Goal: Transaction & Acquisition: Book appointment/travel/reservation

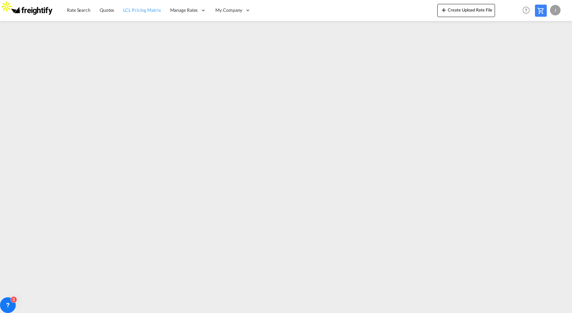
click at [141, 12] on span "LCL Pricing Matrix" at bounding box center [141, 10] width 37 height 7
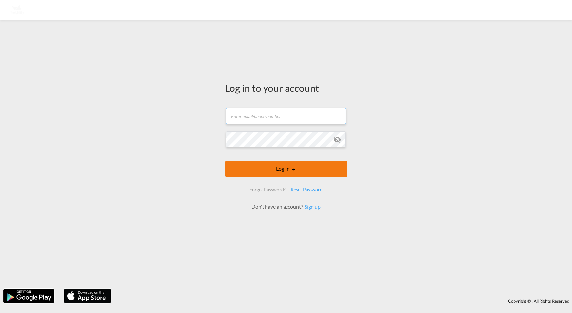
type input "[PERSON_NAME][EMAIL_ADDRESS][DOMAIN_NAME]"
click at [277, 170] on button "Log In" at bounding box center [286, 169] width 122 height 16
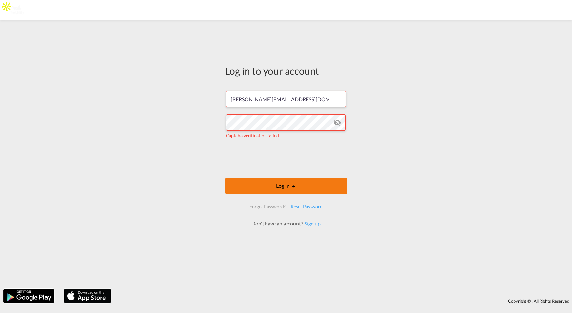
click at [281, 185] on button "Log In" at bounding box center [286, 186] width 122 height 16
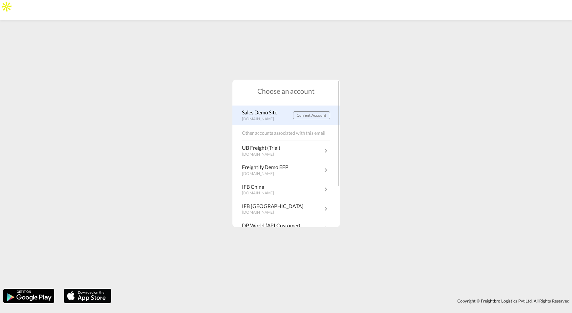
click at [262, 112] on p "Sales Demo Site" at bounding box center [261, 112] width 39 height 7
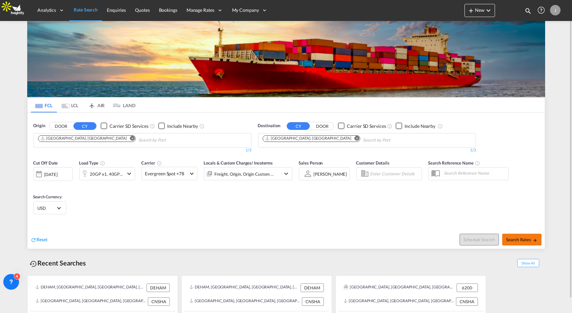
click at [521, 240] on span "Search Rates" at bounding box center [521, 239] width 31 height 5
type input "DEHAM to CNSHA / 27 Aug 2025"
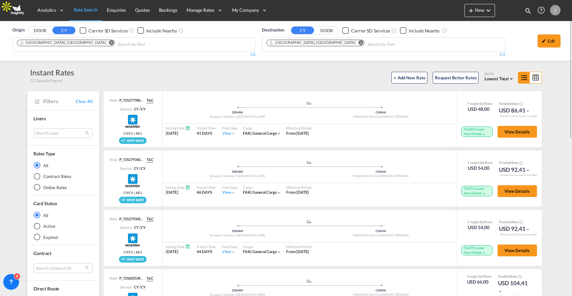
click at [505, 80] on span "Lowest Total" at bounding box center [496, 78] width 24 height 5
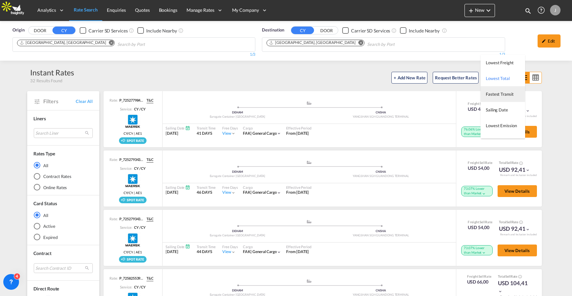
click at [501, 95] on span "Fastest Transit" at bounding box center [500, 93] width 28 height 5
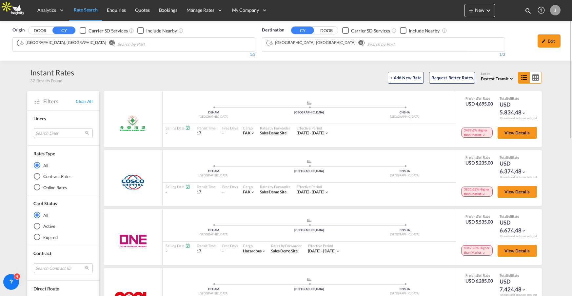
click at [507, 78] on span "Fastest Transit" at bounding box center [495, 78] width 28 height 5
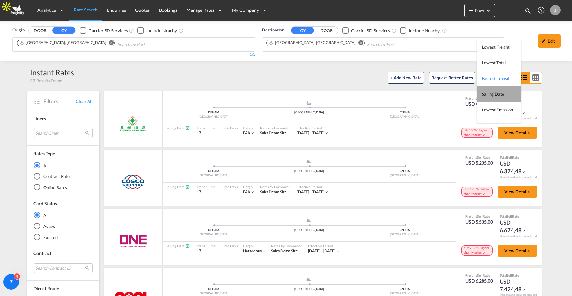
click at [501, 94] on span "Sailing Date" at bounding box center [493, 93] width 22 height 5
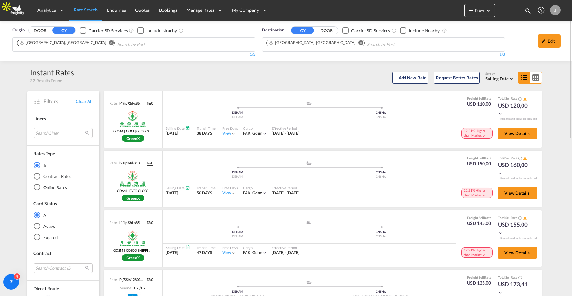
click at [503, 77] on span "Sailing Date" at bounding box center [496, 78] width 23 height 5
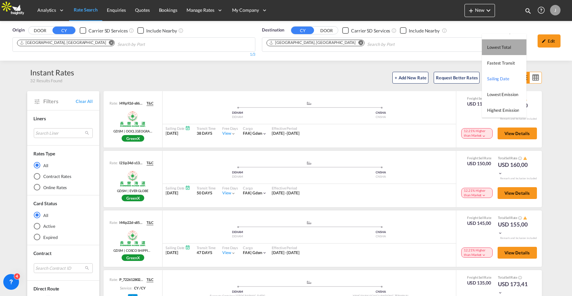
click at [500, 46] on span "Lowest Total" at bounding box center [499, 47] width 24 height 5
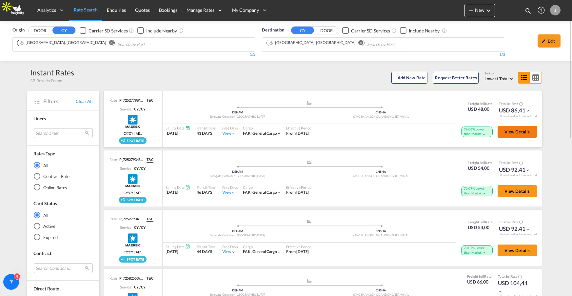
click at [521, 133] on span "View Details" at bounding box center [517, 131] width 26 height 5
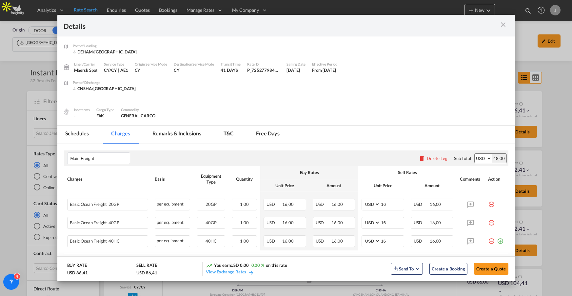
click at [502, 26] on md-icon "icon-close m-3 fg-AAA8AD cursor" at bounding box center [503, 25] width 8 height 8
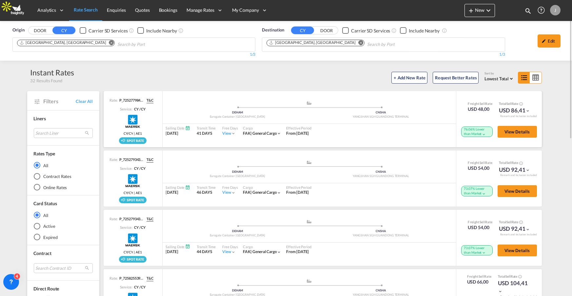
click at [481, 134] on md-icon "icon-chevron-down" at bounding box center [483, 134] width 5 height 5
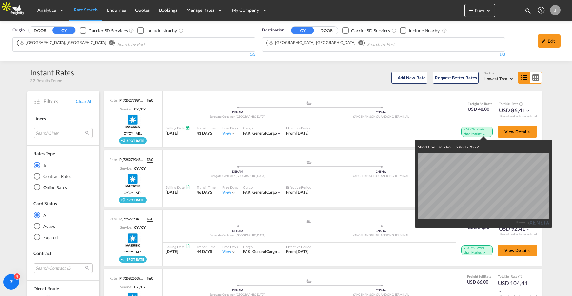
click at [449, 123] on div "Short Contract - Port to Port - 20GP Powered by" at bounding box center [286, 148] width 572 height 296
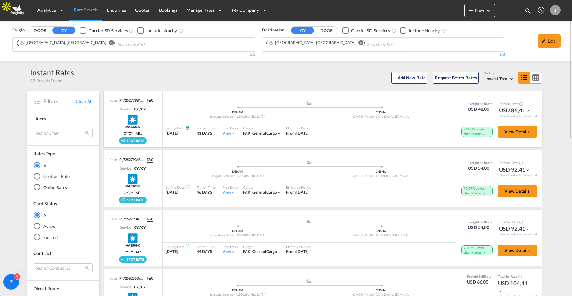
click at [482, 132] on md-icon "icon-chevron-down" at bounding box center [483, 134] width 5 height 5
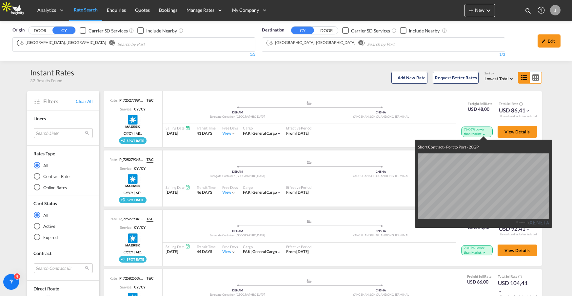
click at [419, 129] on div "Short Contract - Port to Port - 20GP Powered by" at bounding box center [286, 148] width 572 height 296
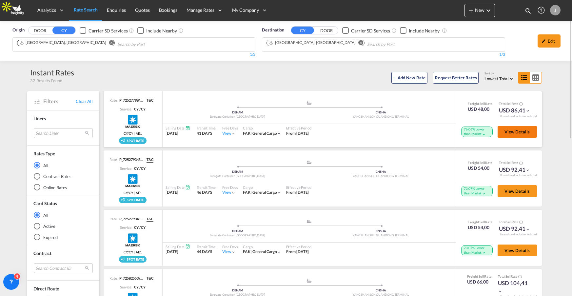
click at [513, 134] on span "View Details" at bounding box center [517, 131] width 26 height 5
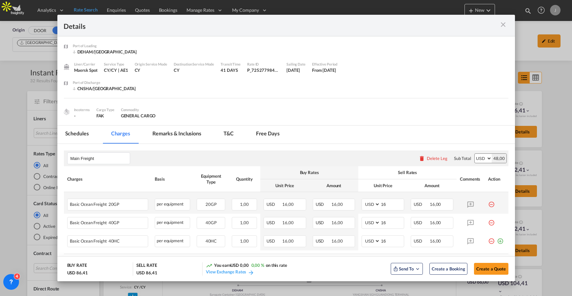
scroll to position [0, 0]
click at [405, 271] on span "Send To" at bounding box center [406, 268] width 16 height 7
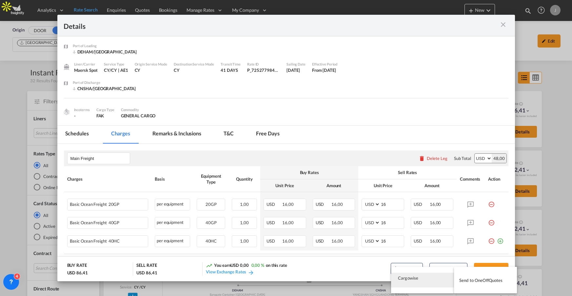
click at [352, 274] on md-backdrop at bounding box center [286, 148] width 572 height 296
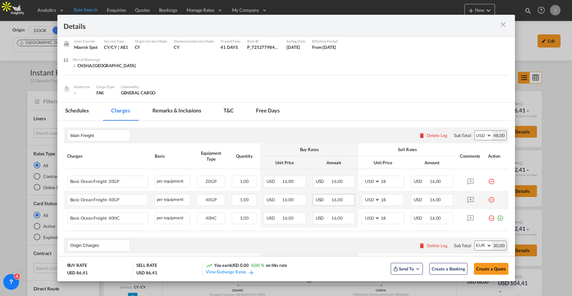
scroll to position [24, 0]
drag, startPoint x: 300, startPoint y: 147, endPoint x: 321, endPoint y: 145, distance: 21.4
click at [321, 146] on div "Buy Rates" at bounding box center [309, 149] width 92 height 6
drag, startPoint x: 395, startPoint y: 149, endPoint x: 428, endPoint y: 148, distance: 33.8
click at [428, 148] on div "Sell Rates" at bounding box center [407, 149] width 92 height 6
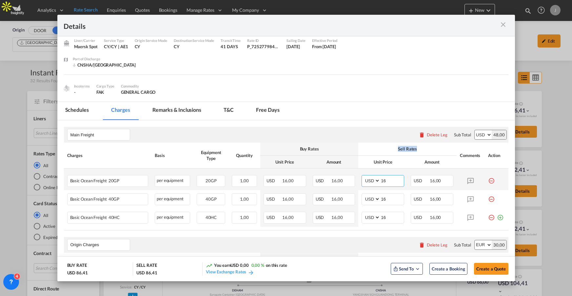
click at [387, 179] on input "16" at bounding box center [392, 180] width 24 height 10
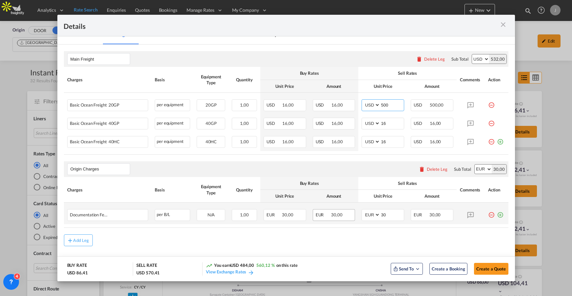
scroll to position [106, 0]
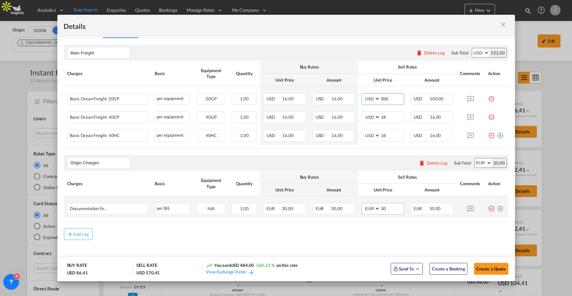
type input "500"
click at [381, 208] on input "30" at bounding box center [392, 208] width 24 height 10
type input "3000"
click at [78, 273] on div "USD 86,41" at bounding box center [77, 273] width 21 height 6
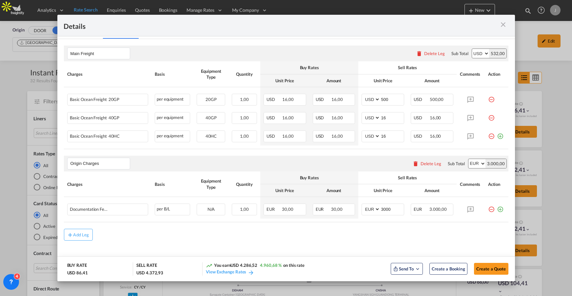
click at [78, 273] on div "USD 86,41" at bounding box center [77, 273] width 21 height 6
click at [149, 273] on div "USD 4.372,93" at bounding box center [149, 273] width 27 height 6
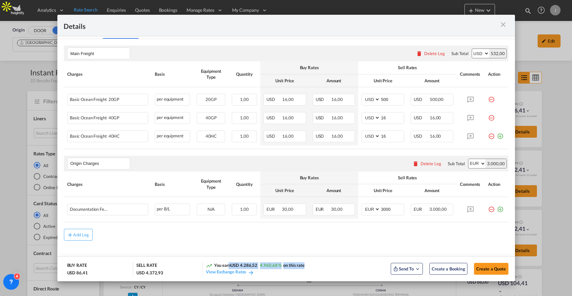
drag, startPoint x: 246, startPoint y: 264, endPoint x: 301, endPoint y: 257, distance: 55.1
click at [301, 257] on md-dialog-actions "BUY RATE USD 86,41 SELL RATE USD 4.372,93 You earn USD 4.286,52 4.960,68 % on t…" at bounding box center [285, 268] width 457 height 25
click at [328, 259] on md-dialog-actions "BUY RATE USD 86,41 SELL RATE USD 4.372,93 You earn USD 4.286,52 4.960,68 % on t…" at bounding box center [285, 268] width 457 height 25
click at [496, 267] on span "Create a Quote" at bounding box center [491, 268] width 30 height 5
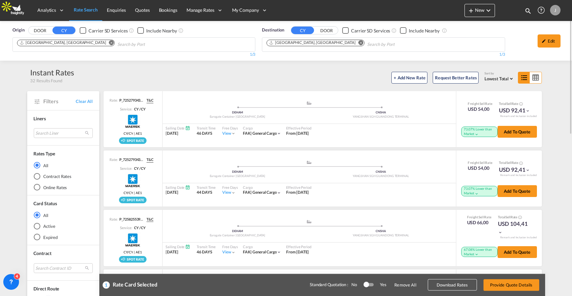
scroll to position [359, 0]
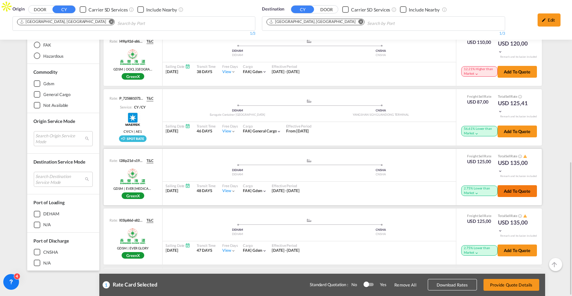
click at [515, 187] on button "Add to quote" at bounding box center [516, 191] width 39 height 12
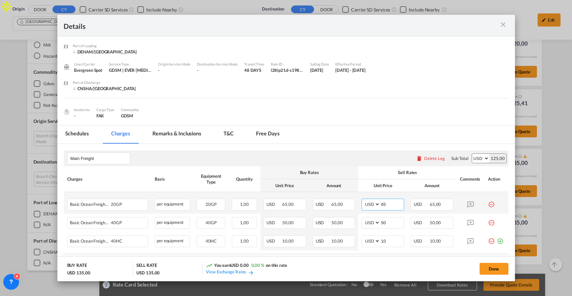
click at [383, 203] on input "65" at bounding box center [392, 204] width 24 height 10
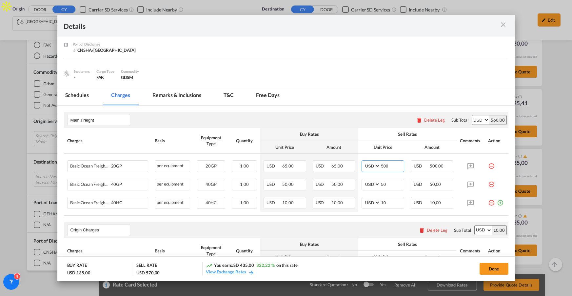
scroll to position [61, 0]
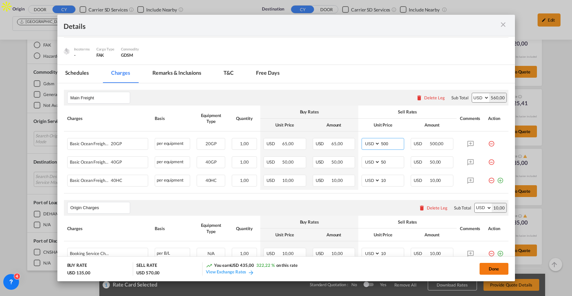
type input "500"
click at [497, 270] on button "Done" at bounding box center [493, 269] width 29 height 12
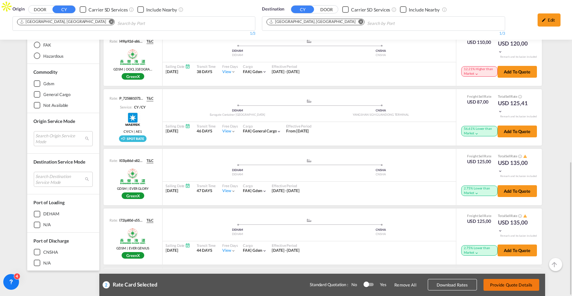
click at [503, 284] on button "Provide Quote Details" at bounding box center [511, 285] width 56 height 12
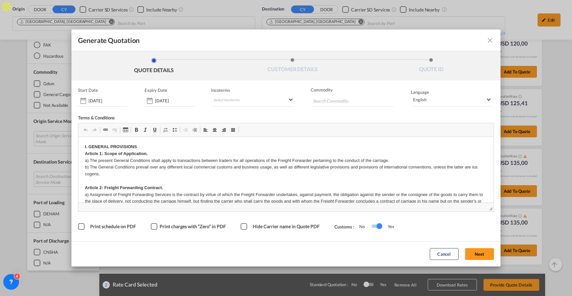
scroll to position [0, 0]
click at [444, 101] on span "English" at bounding box center [449, 99] width 73 height 5
click at [365, 106] on md-backdrop at bounding box center [286, 148] width 572 height 296
click at [290, 98] on md-select "Select Incoterms FCA - import Free Carrier FAS - export Free Alongside Ship DPU…" at bounding box center [252, 101] width 83 height 12
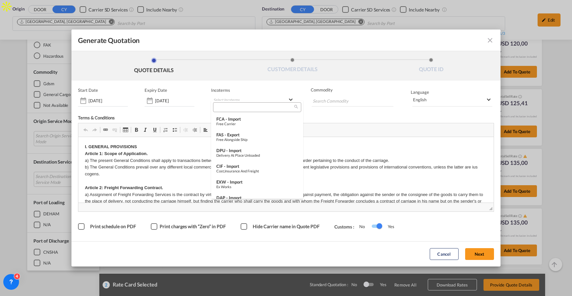
click at [295, 82] on md-backdrop at bounding box center [286, 148] width 572 height 296
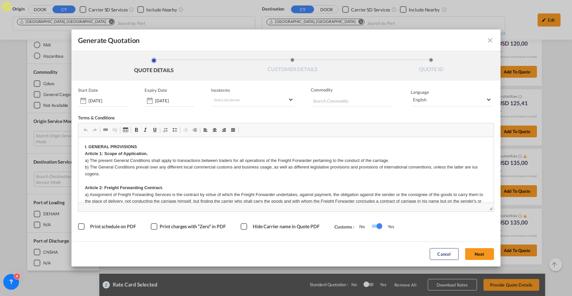
click at [159, 248] on span "Default" at bounding box center [133, 250] width 50 height 5
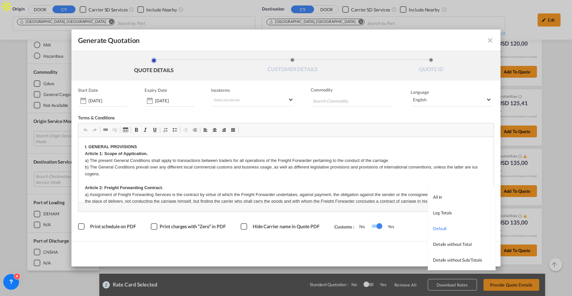
click at [375, 255] on md-backdrop at bounding box center [286, 148] width 572 height 296
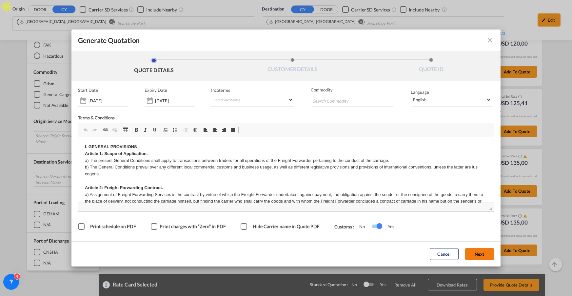
click at [481, 255] on button "Next" at bounding box center [479, 254] width 29 height 12
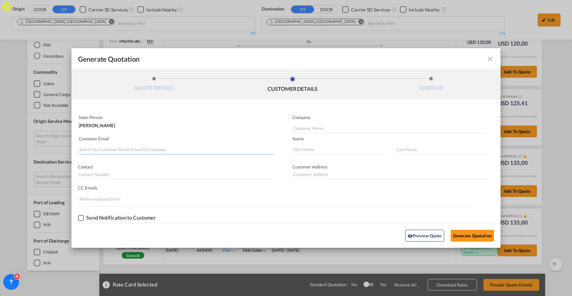
click at [120, 147] on input "Search by Customer Name/Email Id/Company" at bounding box center [176, 150] width 195 height 10
click at [113, 147] on input "jesper joh" at bounding box center [176, 150] width 195 height 10
click at [91, 147] on input "jesper" at bounding box center [176, 150] width 195 height 10
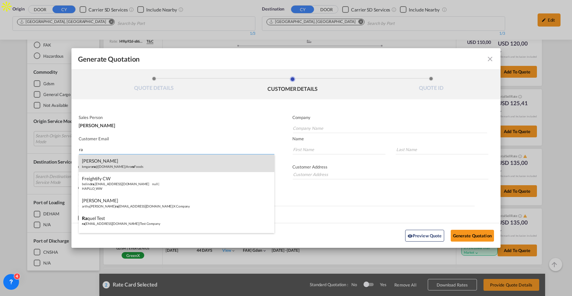
type input "ra"
click at [101, 163] on div "Krishna Madan Gopal kmgaro ra @gmail.com | Aro ra Foods" at bounding box center [177, 163] width 196 height 18
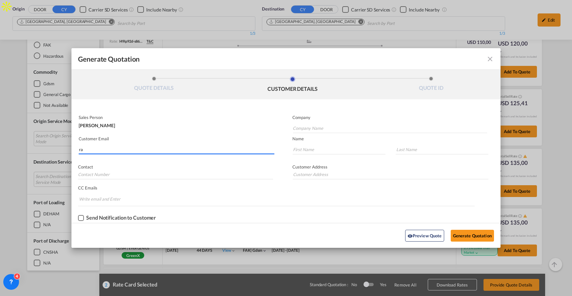
type input "Arora Foods"
type input "kmgarora@gmail.com"
type input "Krishna Madan"
type input "Gopal"
type input "7742833954"
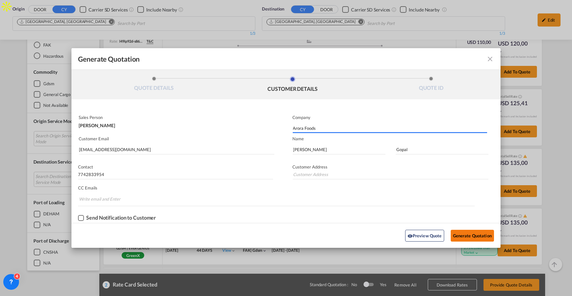
click at [461, 235] on button "Generate Quotation" at bounding box center [472, 236] width 43 height 12
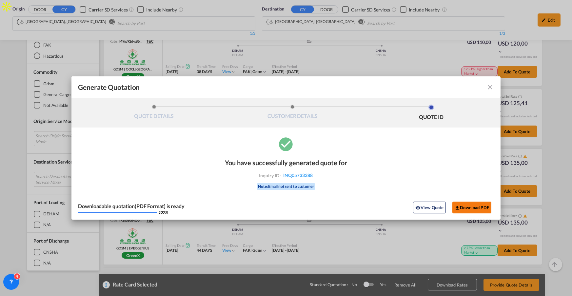
click at [464, 207] on button "Download PDF" at bounding box center [471, 208] width 39 height 12
click at [427, 202] on button "View Quote" at bounding box center [429, 208] width 33 height 12
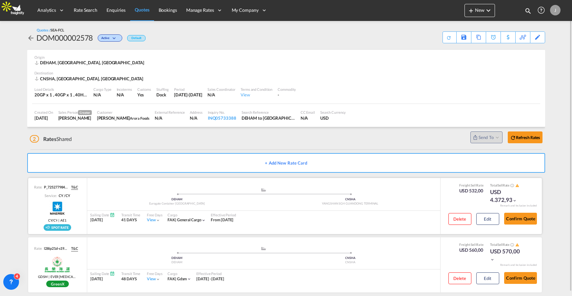
scroll to position [7, 0]
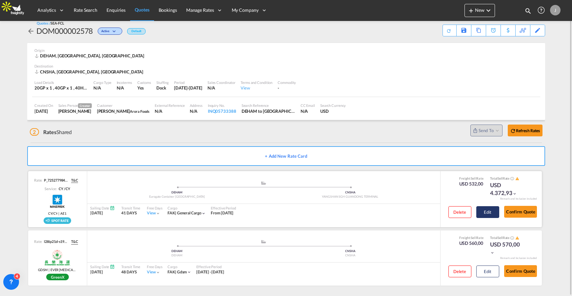
click at [491, 213] on button "Edit" at bounding box center [487, 212] width 23 height 12
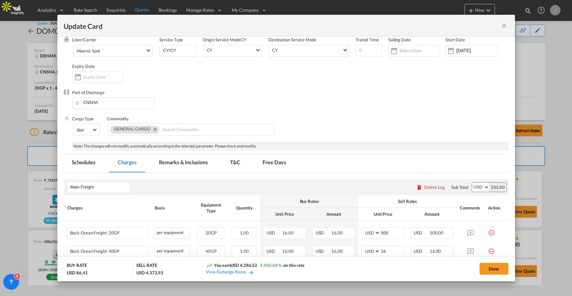
scroll to position [36, 0]
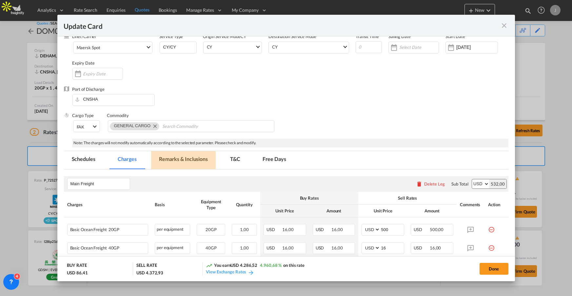
click at [178, 161] on md-tab-item "Remarks & Inclusions" at bounding box center [183, 160] width 65 height 18
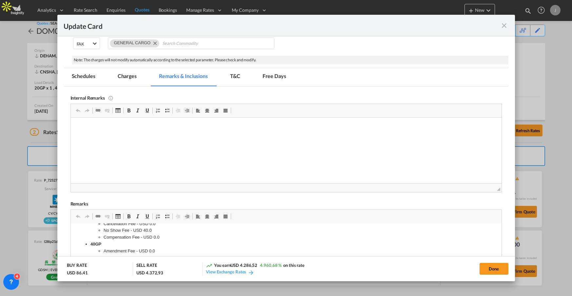
scroll to position [115, 0]
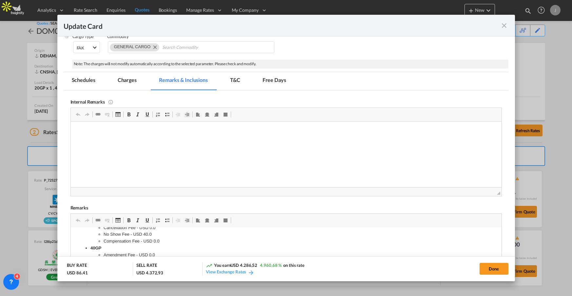
click at [507, 22] on md-icon "icon-close fg-AAA8AD m-0 pointer" at bounding box center [504, 26] width 8 height 8
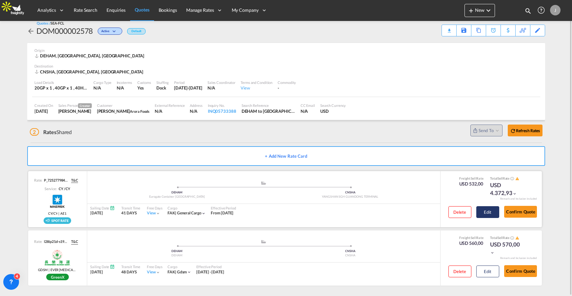
click at [490, 211] on button "Edit" at bounding box center [487, 212] width 23 height 12
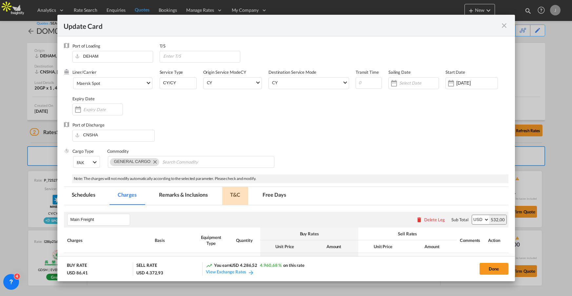
click at [240, 194] on md-tab-item "T&C" at bounding box center [235, 196] width 26 height 18
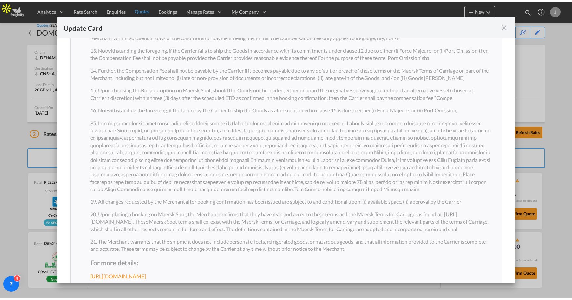
scroll to position [503, 0]
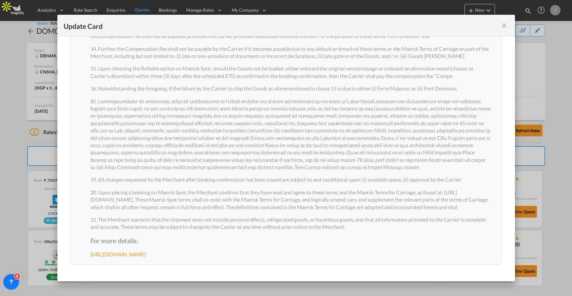
click at [503, 25] on md-icon "icon-close fg-AAA8AD m-0 pointer" at bounding box center [504, 26] width 8 height 8
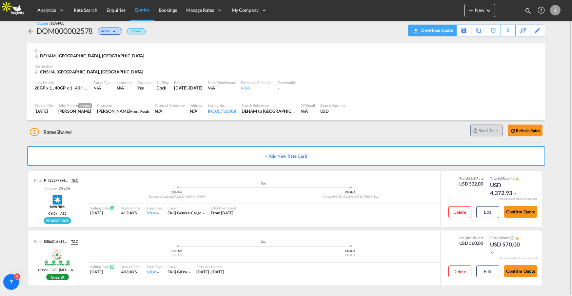
click at [440, 30] on div "Download Quote" at bounding box center [435, 30] width 33 height 10
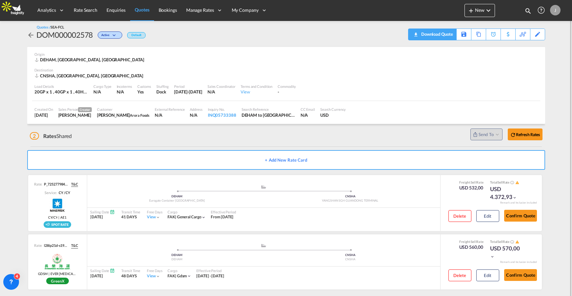
scroll to position [7, 0]
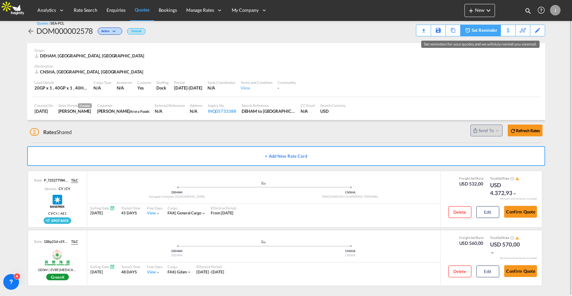
click at [488, 30] on div "Set Reminder" at bounding box center [485, 30] width 26 height 11
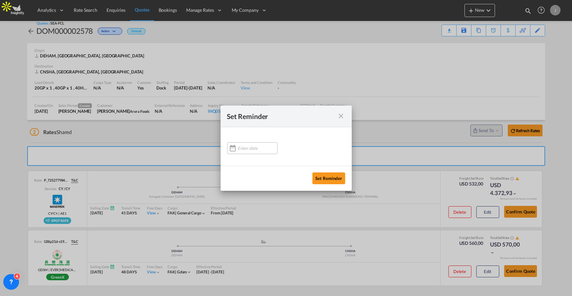
click at [265, 145] on input at bounding box center [257, 147] width 39 height 5
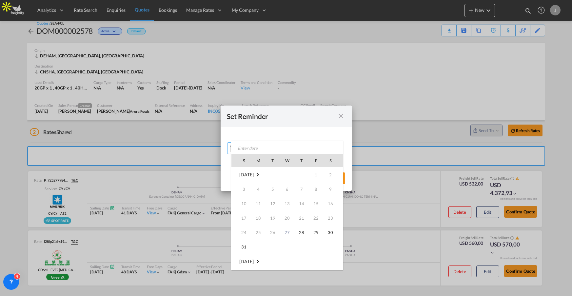
click at [243, 248] on span "31" at bounding box center [243, 246] width 13 height 13
type input "31 Aug 2025"
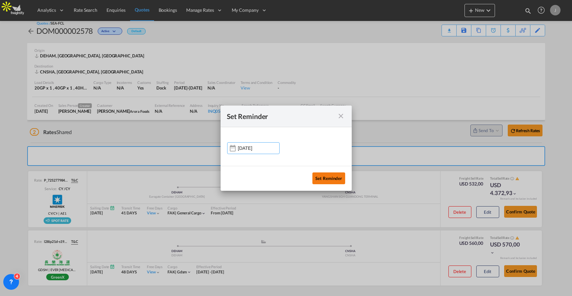
click at [328, 178] on button "Set Reminder" at bounding box center [328, 178] width 33 height 12
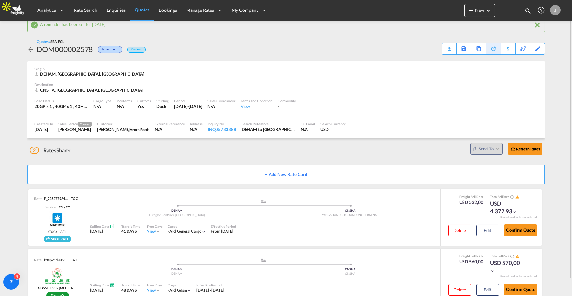
scroll to position [25, 0]
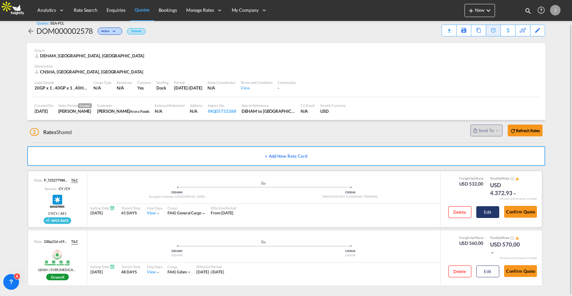
click at [494, 215] on button "Edit" at bounding box center [487, 212] width 23 height 12
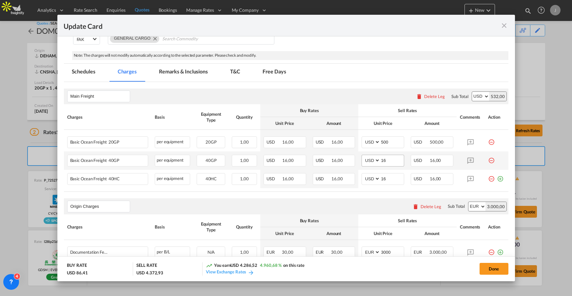
scroll to position [125, 0]
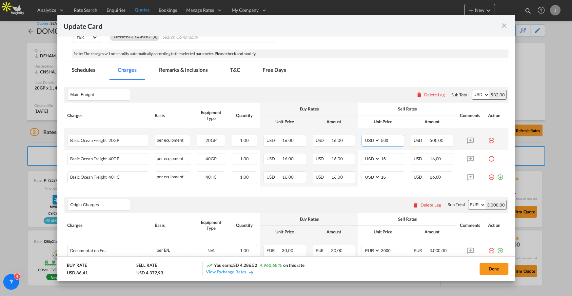
click at [380, 141] on input "500" at bounding box center [392, 140] width 24 height 10
type input "200"
click at [495, 266] on button "Done" at bounding box center [493, 269] width 29 height 12
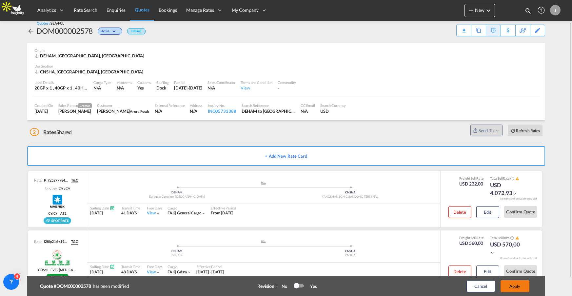
click at [511, 287] on button "Apply" at bounding box center [514, 286] width 29 height 12
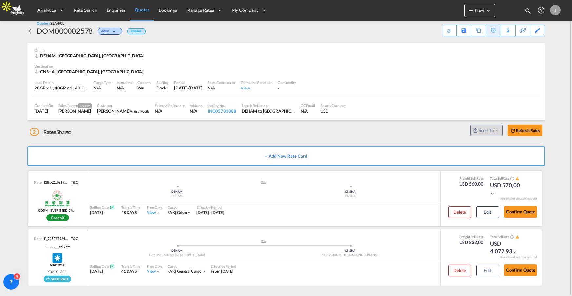
scroll to position [0, 0]
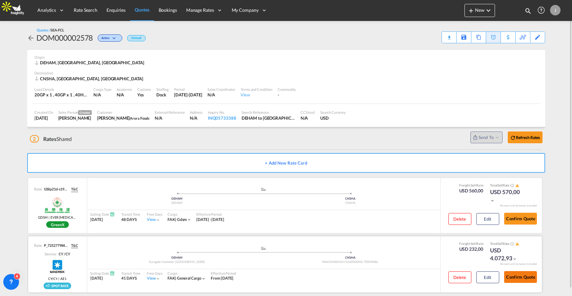
click at [524, 278] on button "Confirm Quote" at bounding box center [520, 277] width 33 height 12
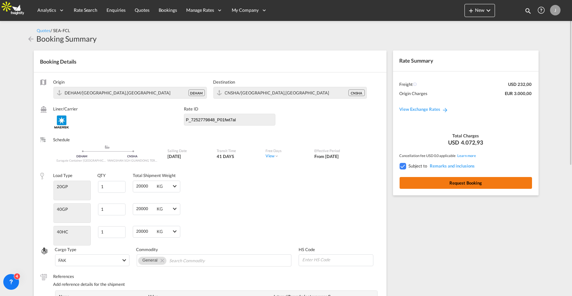
click at [452, 184] on button "Request Booking" at bounding box center [465, 183] width 132 height 12
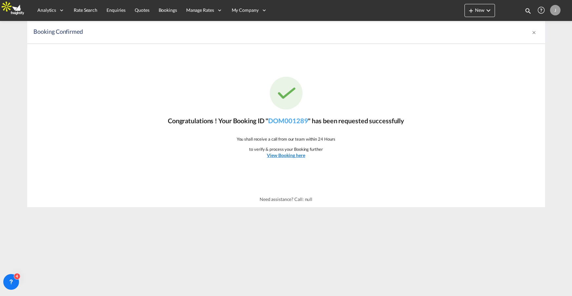
click at [279, 155] on u "View Booking here" at bounding box center [286, 155] width 38 height 6
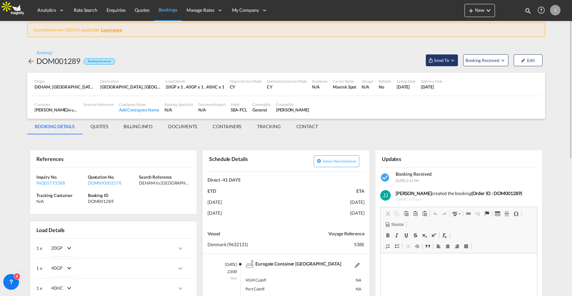
click at [450, 57] on md-icon "Open demo menu" at bounding box center [453, 60] width 6 height 6
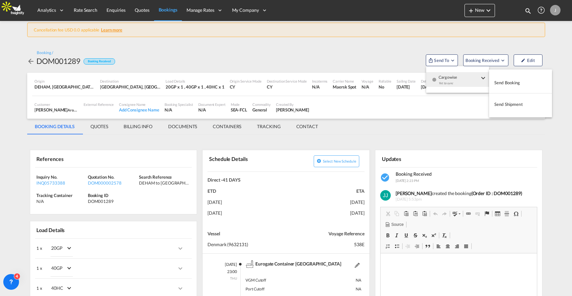
click at [175, 222] on md-backdrop at bounding box center [286, 148] width 572 height 296
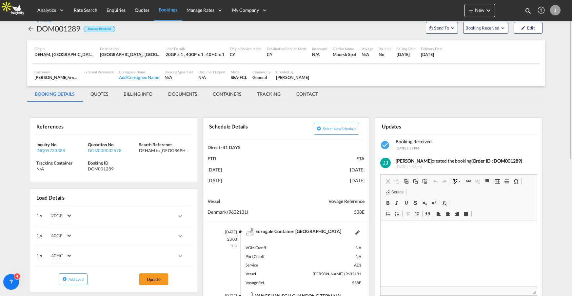
scroll to position [22, 0]
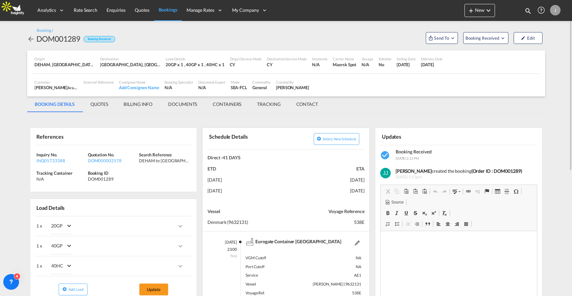
click at [141, 105] on md-tab-item "BILLING INFO" at bounding box center [138, 104] width 45 height 16
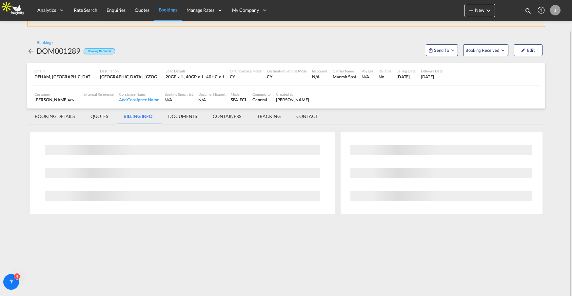
scroll to position [0, 0]
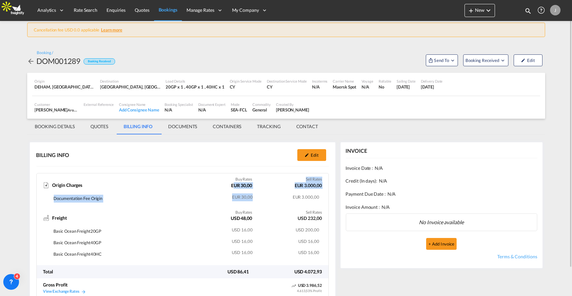
drag, startPoint x: 230, startPoint y: 181, endPoint x: 261, endPoint y: 193, distance: 33.1
click at [261, 193] on div "Origin Charges Buy Rates EUR 30,00 Sell Rates EUR 3.000,00 Documentation Fee Or…" at bounding box center [183, 191] width 292 height 28
click at [276, 194] on td "EUR 3.000,00" at bounding box center [286, 198] width 67 height 11
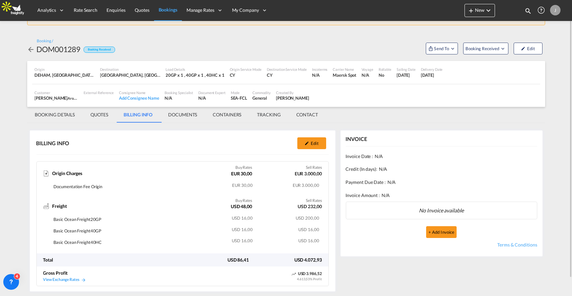
scroll to position [11, 0]
click at [98, 116] on md-tab-item "QUOTES" at bounding box center [99, 115] width 33 height 16
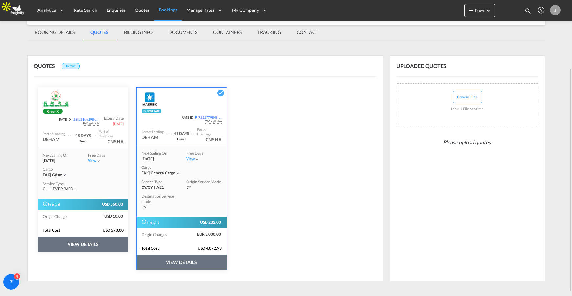
scroll to position [0, 0]
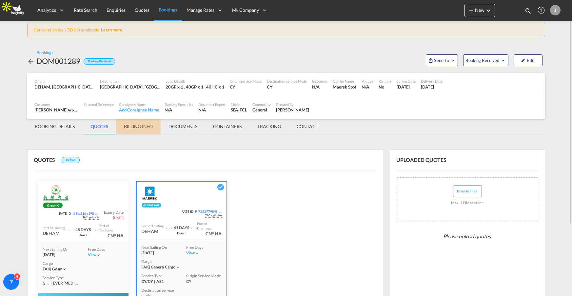
click at [142, 128] on md-tab-item "BILLING INFO" at bounding box center [138, 127] width 45 height 16
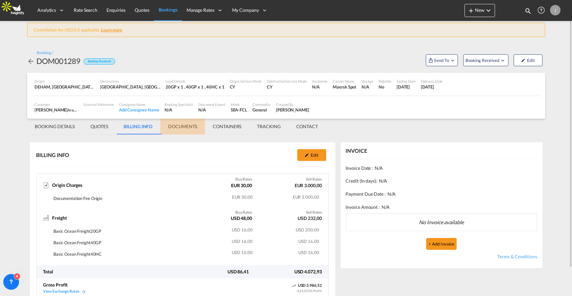
click at [182, 127] on md-tab-item "DOCUMENTS" at bounding box center [182, 127] width 45 height 16
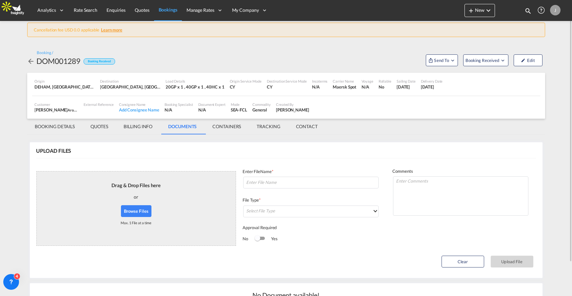
drag, startPoint x: 43, startPoint y: 126, endPoint x: 54, endPoint y: 129, distance: 11.1
click at [44, 126] on md-tab-item "BOOKING DETAILS" at bounding box center [55, 127] width 56 height 16
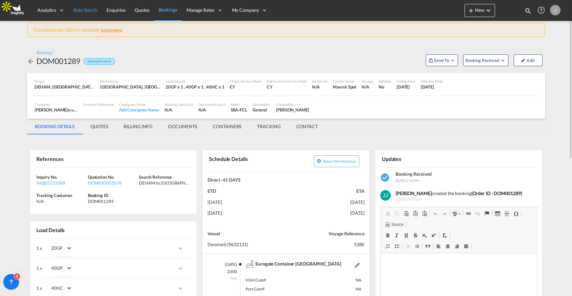
click at [88, 8] on span "Rate Search" at bounding box center [86, 10] width 24 height 6
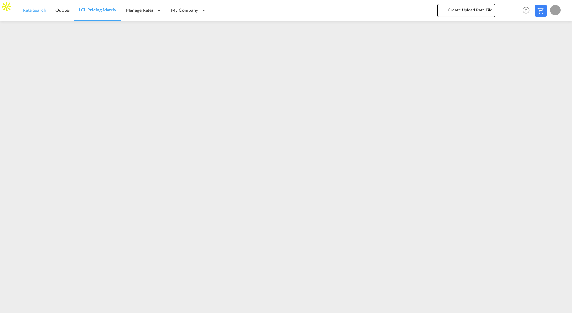
click at [42, 13] on link "Rate Search" at bounding box center [34, 10] width 33 height 21
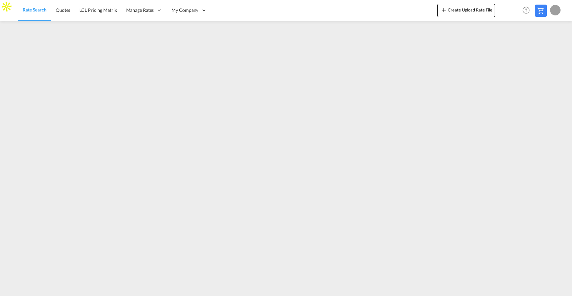
click at [541, 14] on md-icon at bounding box center [541, 11] width 8 height 8
click at [107, 9] on span "Quotes" at bounding box center [107, 10] width 14 height 6
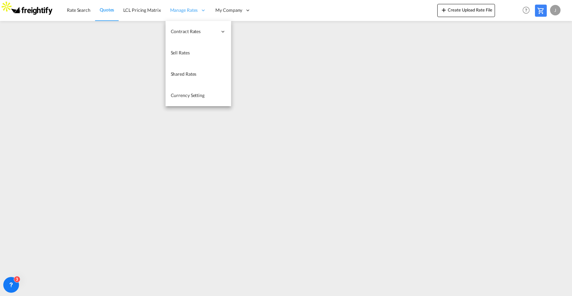
click at [194, 10] on span "Manage Rates" at bounding box center [184, 10] width 28 height 7
